Goal: Transaction & Acquisition: Obtain resource

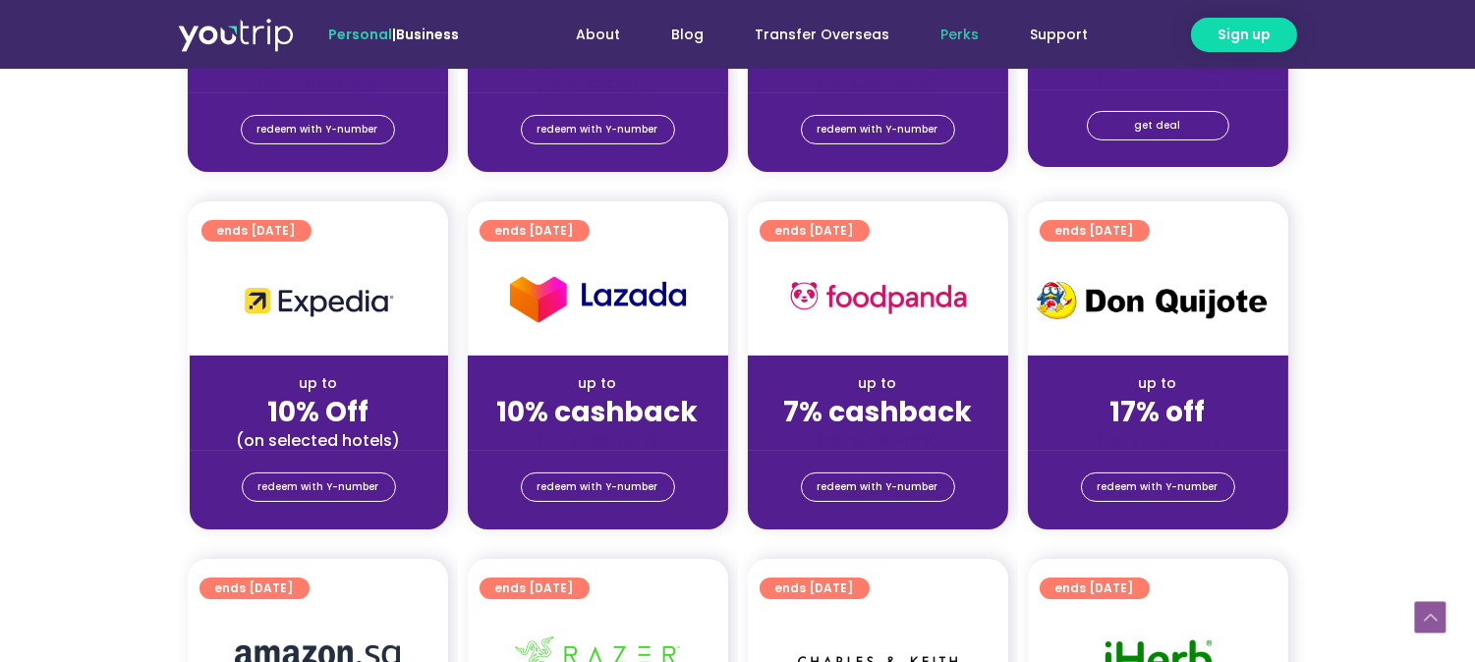
scroll to position [436, 0]
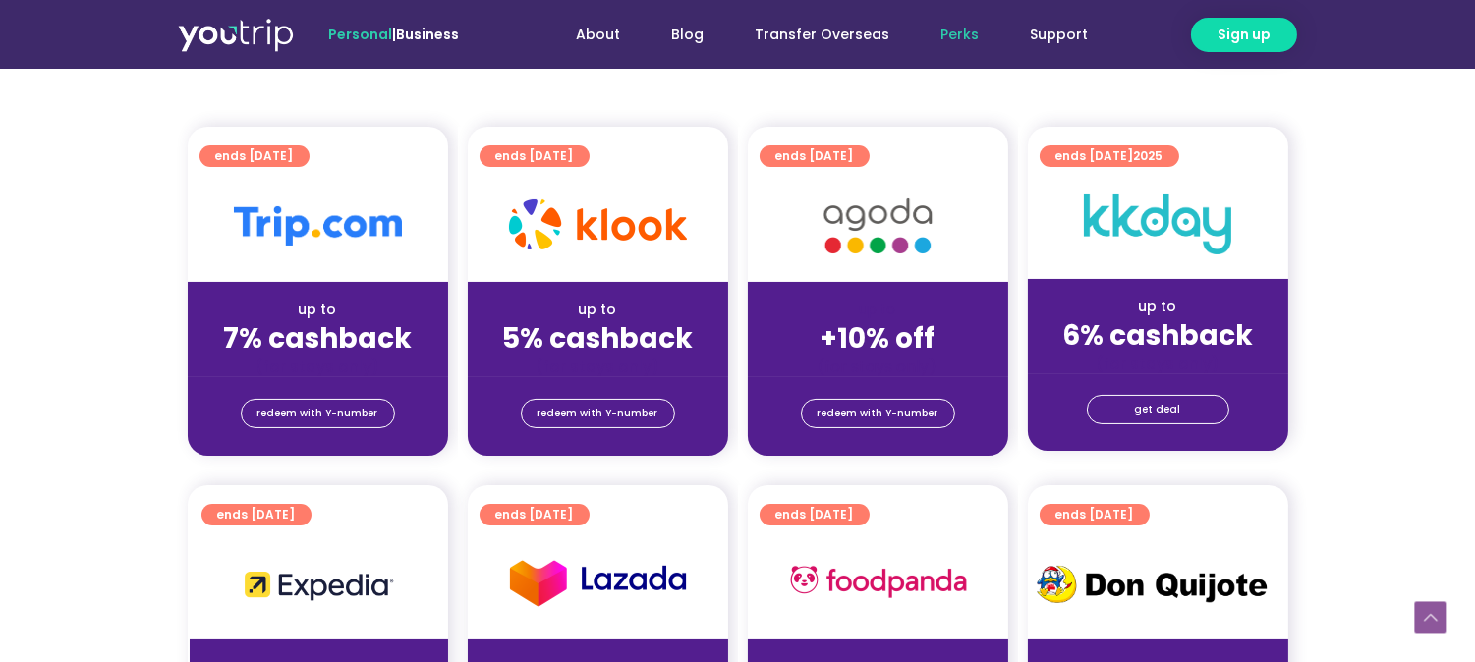
click at [850, 364] on div "(for stays only)" at bounding box center [878, 367] width 229 height 21
click at [866, 409] on span "redeem with Y-number" at bounding box center [878, 414] width 121 height 28
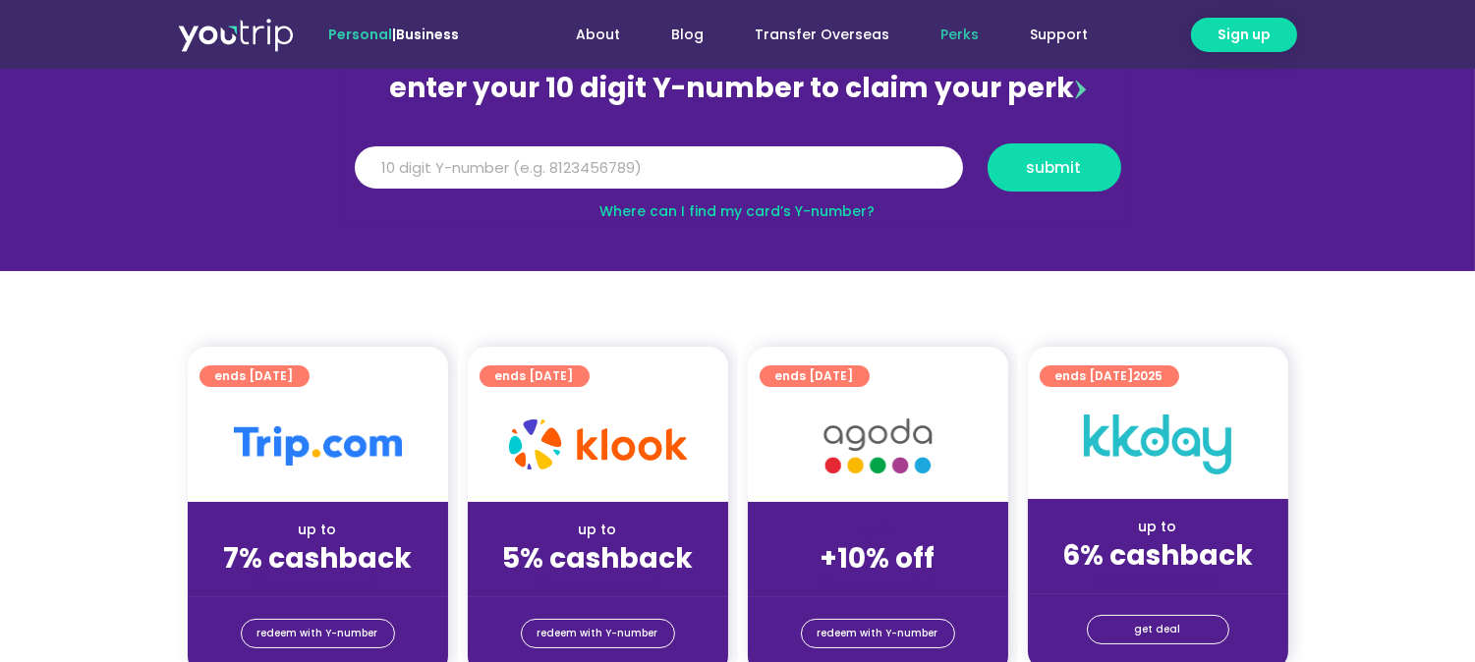
click at [846, 435] on img at bounding box center [877, 446] width 157 height 81
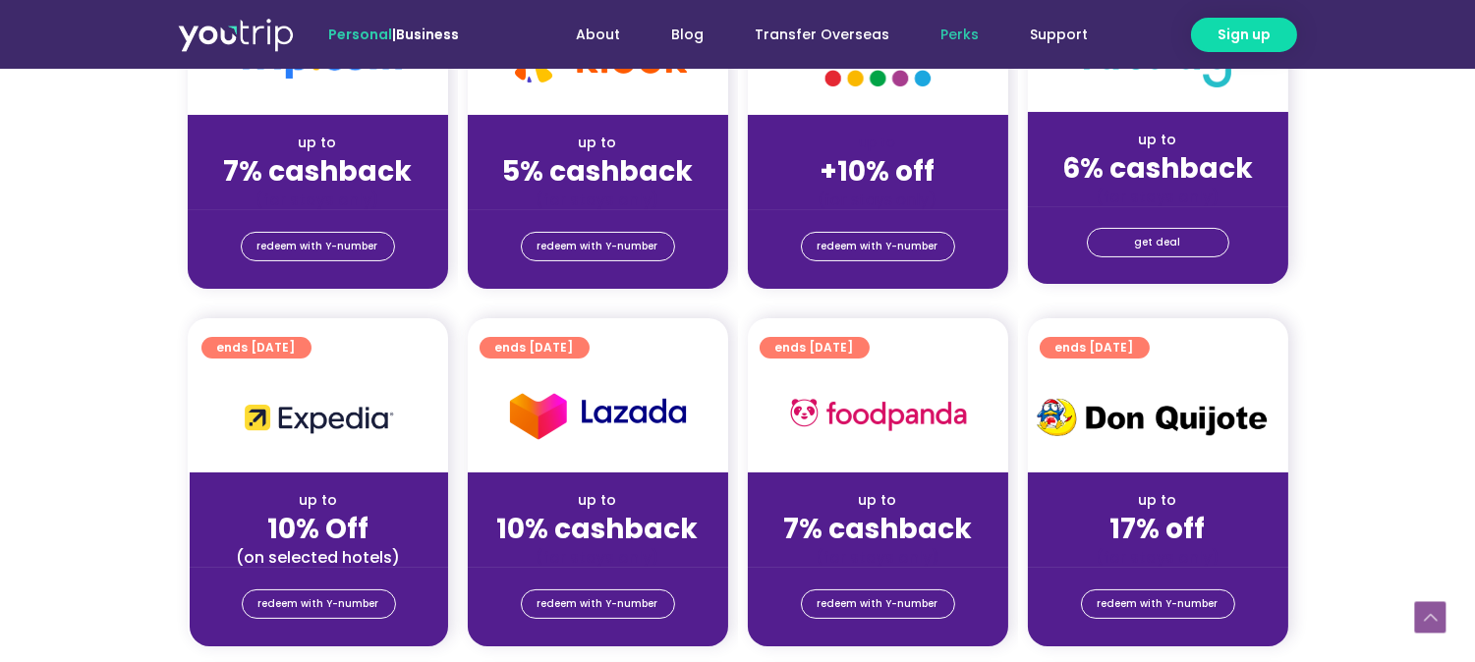
scroll to position [326, 0]
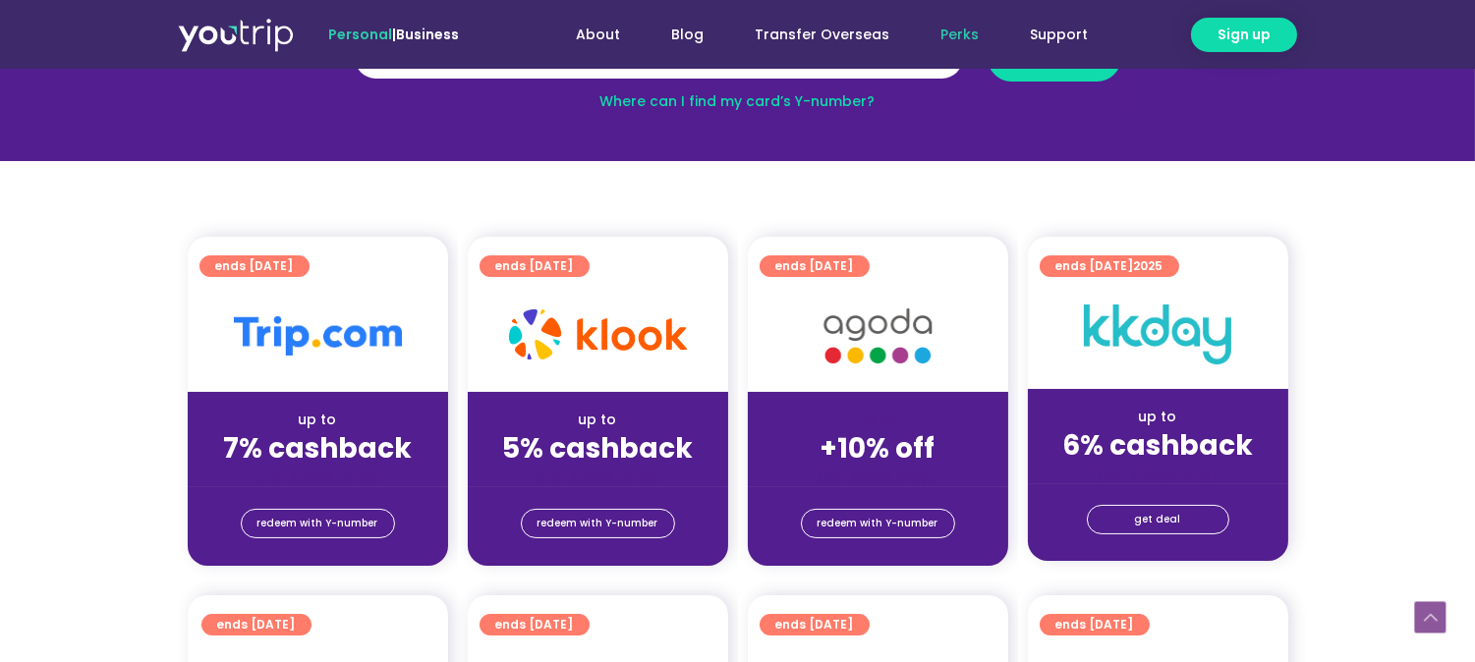
click at [838, 345] on img at bounding box center [877, 336] width 157 height 81
click at [862, 521] on span "redeem with Y-number" at bounding box center [878, 524] width 121 height 28
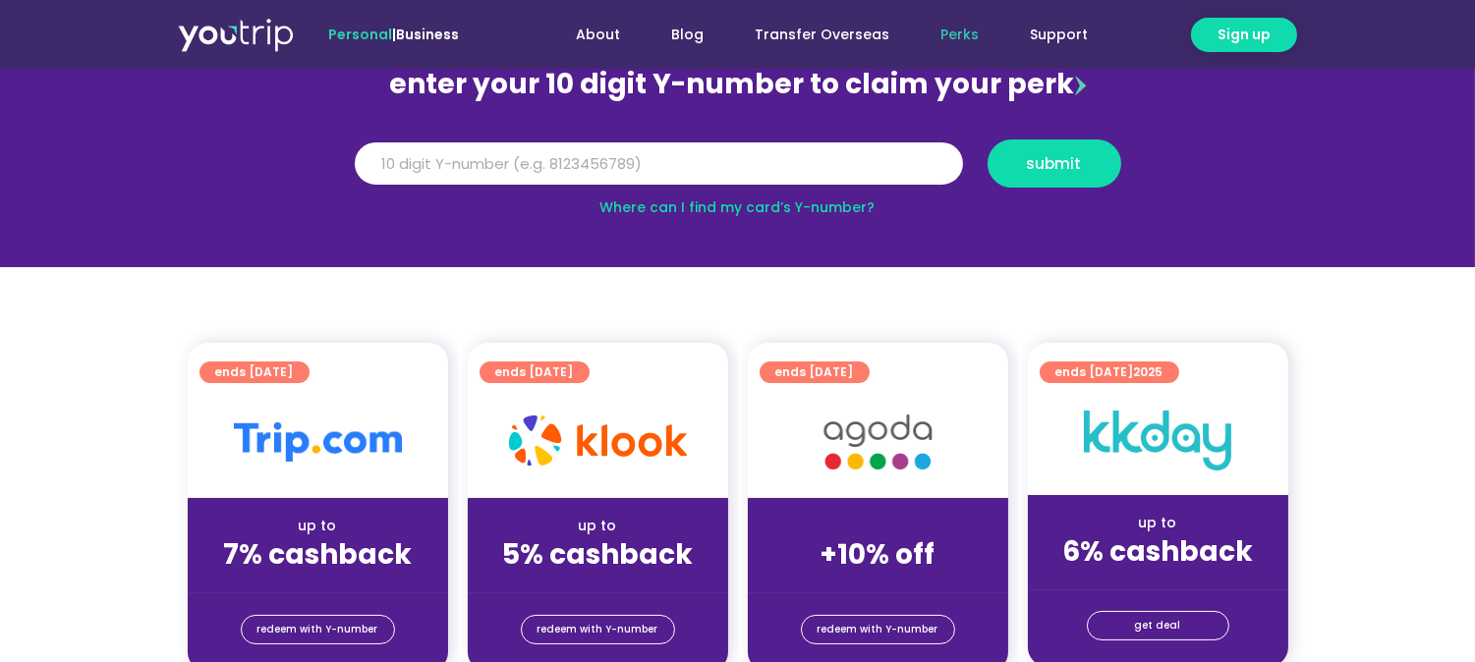
scroll to position [216, 0]
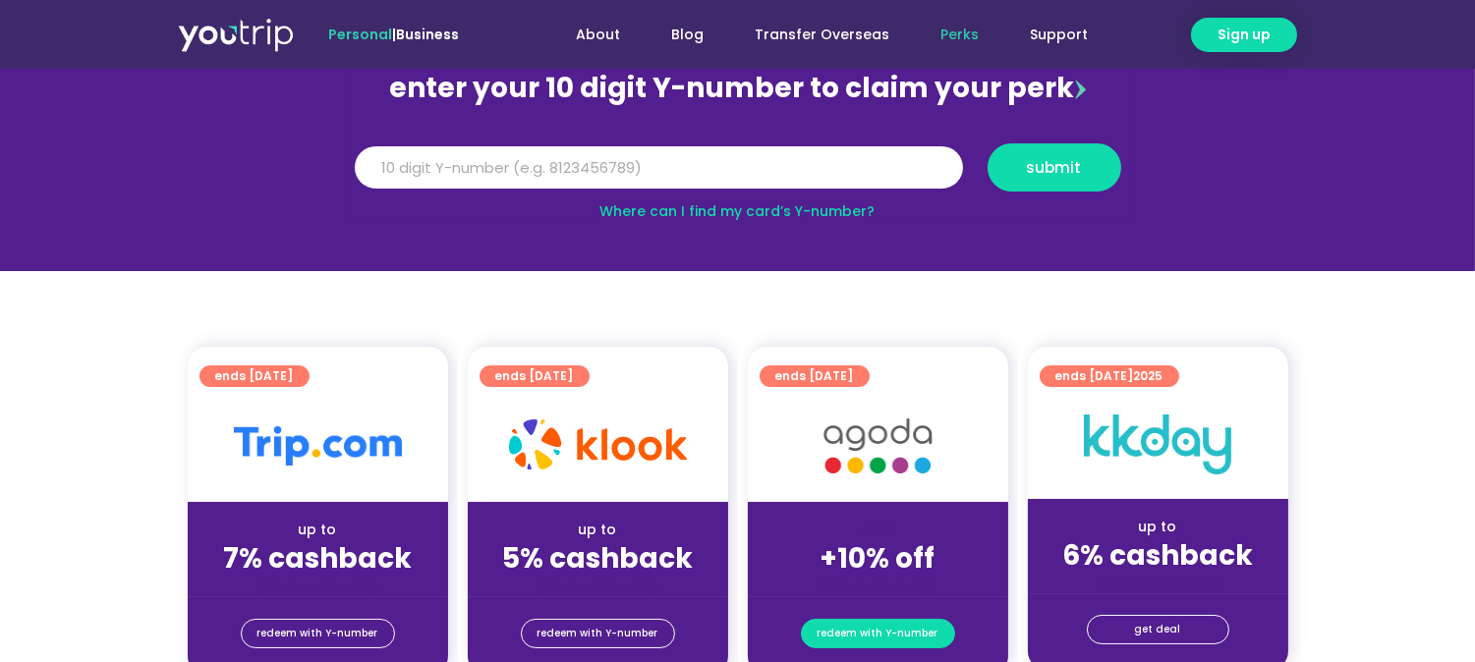
click at [859, 625] on span "redeem with Y-number" at bounding box center [878, 634] width 121 height 28
click at [861, 561] on strong "+10% off" at bounding box center [878, 559] width 115 height 38
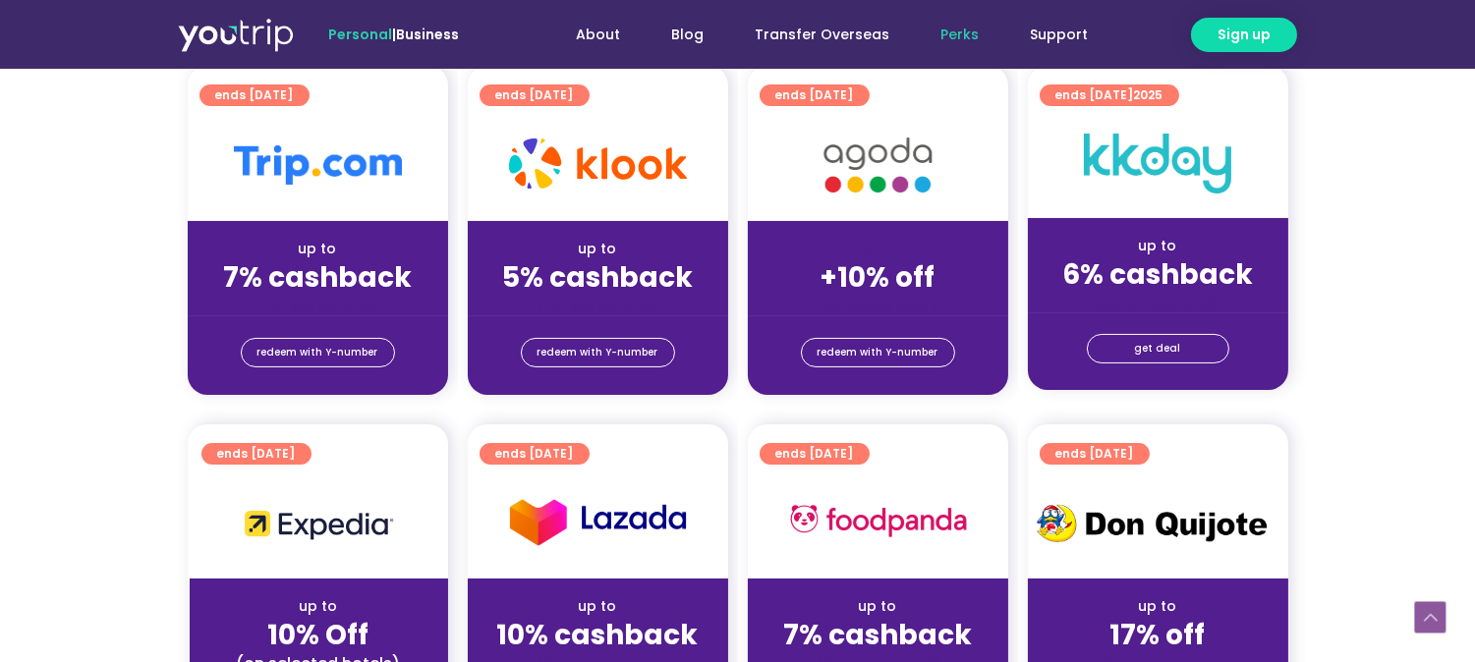
scroll to position [543, 0]
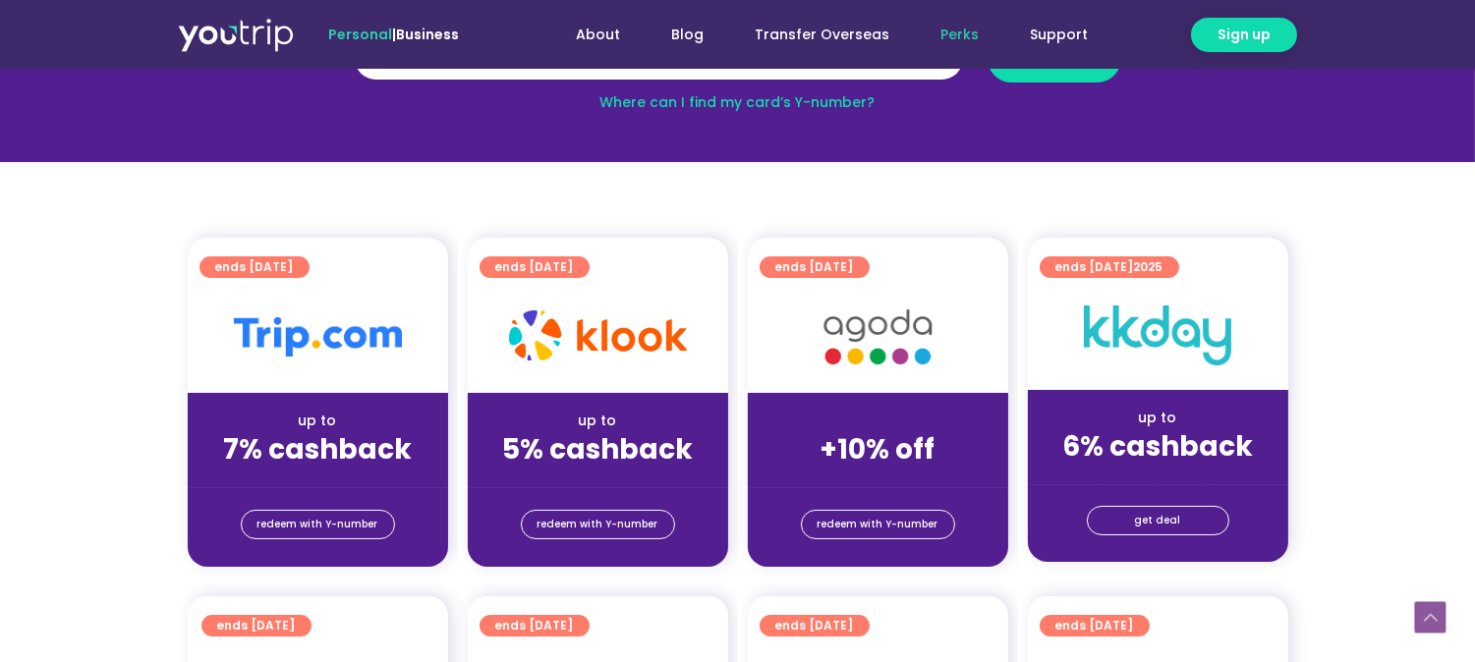
click at [840, 259] on span "ends [DATE]" at bounding box center [814, 267] width 79 height 22
